Goal: Task Accomplishment & Management: Manage account settings

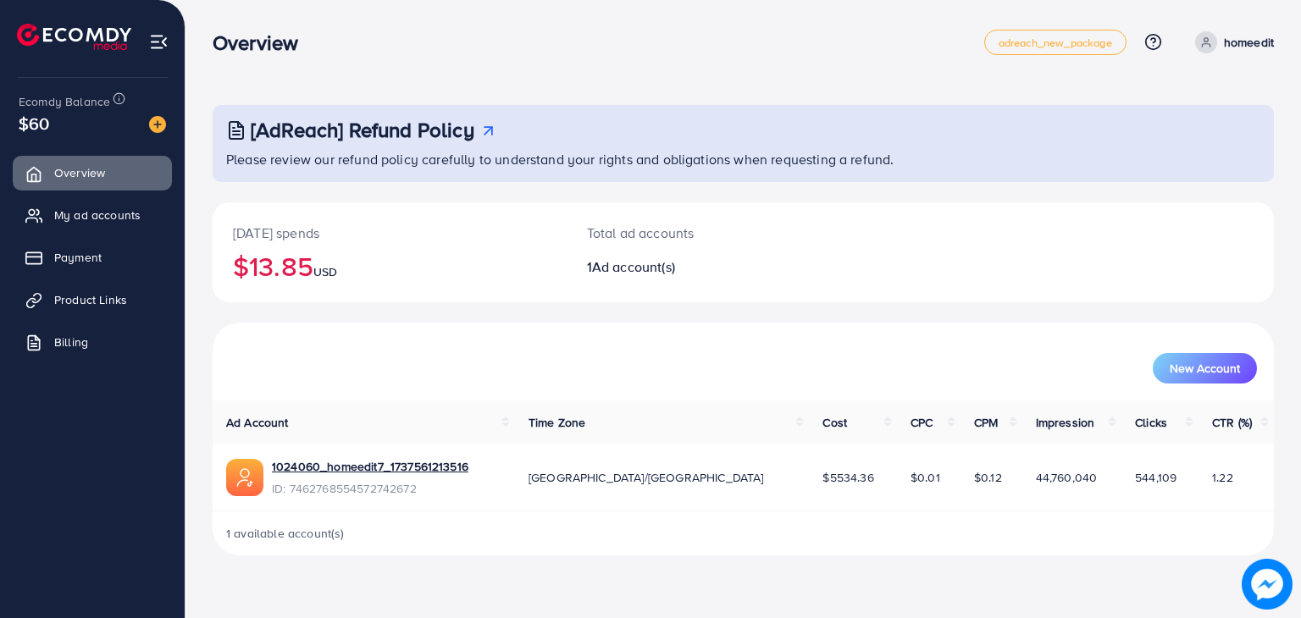
click at [121, 207] on span "My ad accounts" at bounding box center [97, 215] width 86 height 17
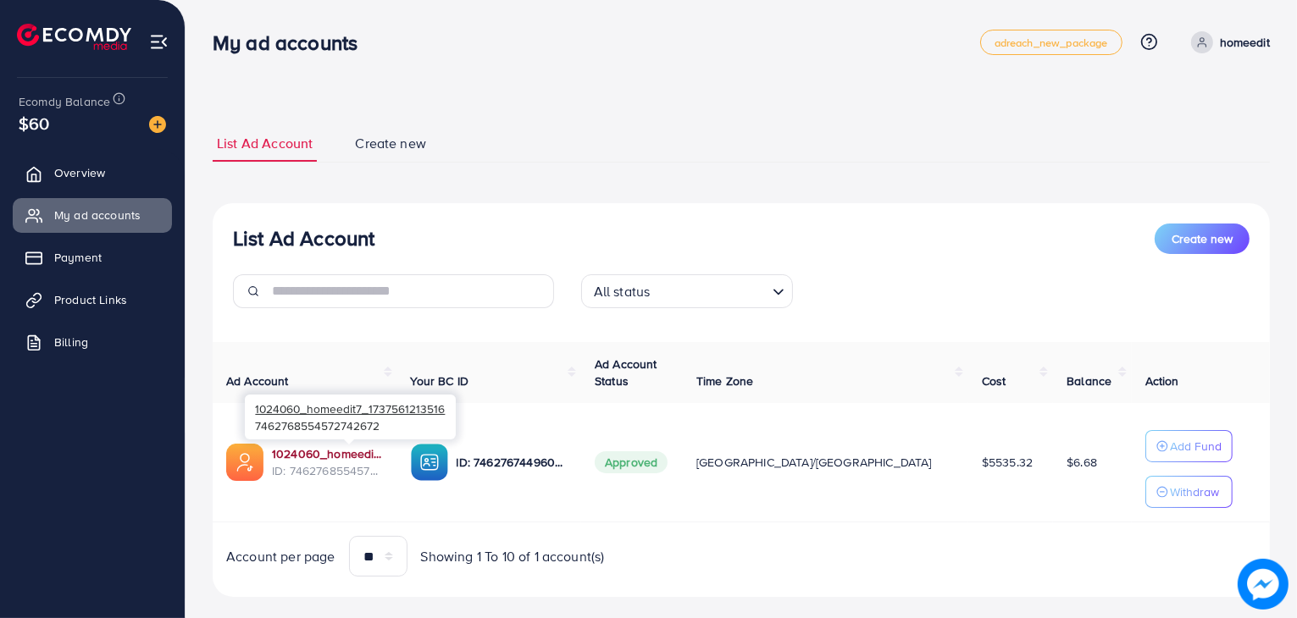
click at [366, 459] on link "1024060_homeedit7_1737561213516" at bounding box center [328, 454] width 112 height 17
